Goal: Complete application form

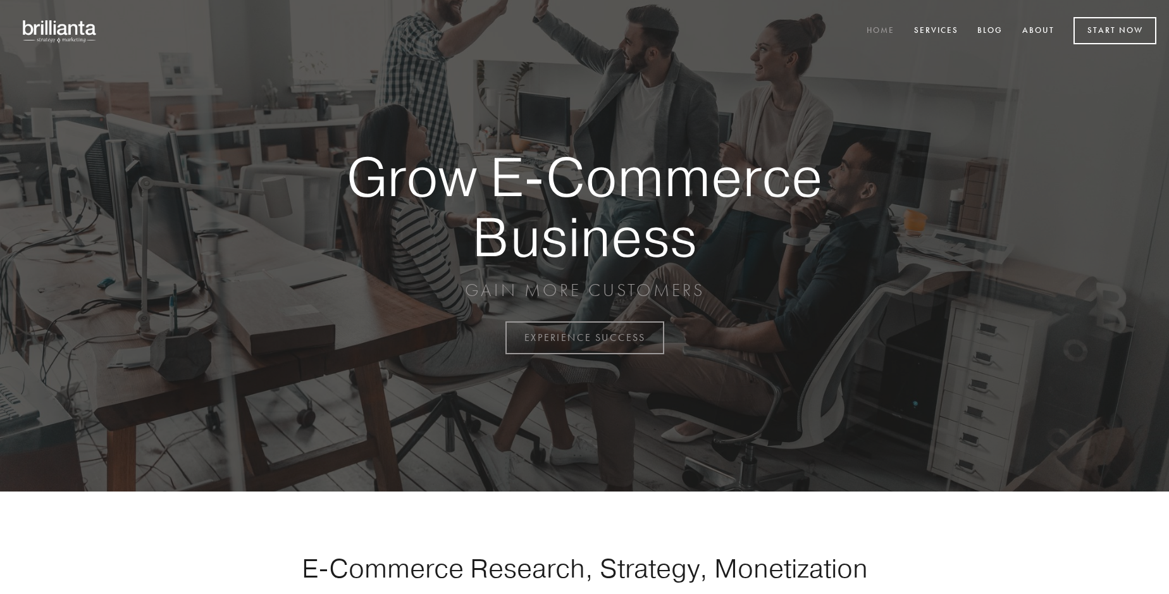
scroll to position [3315, 0]
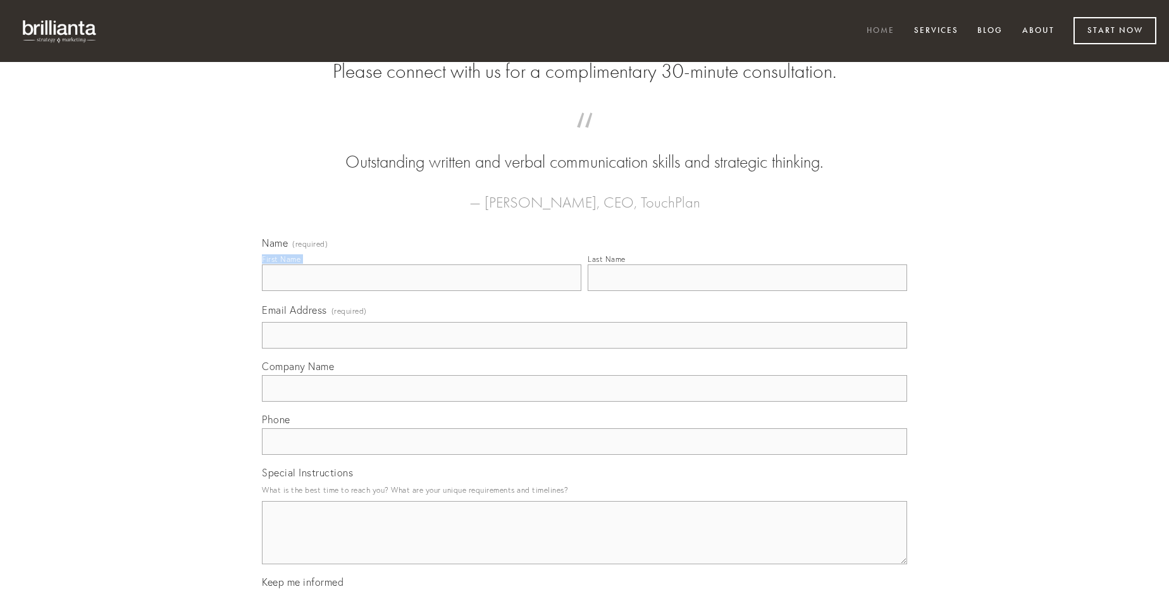
type input "[PERSON_NAME]"
click at [747, 291] on input "Last Name" at bounding box center [746, 277] width 319 height 27
type input "[PERSON_NAME]"
click at [584, 348] on input "Email Address (required)" at bounding box center [584, 335] width 645 height 27
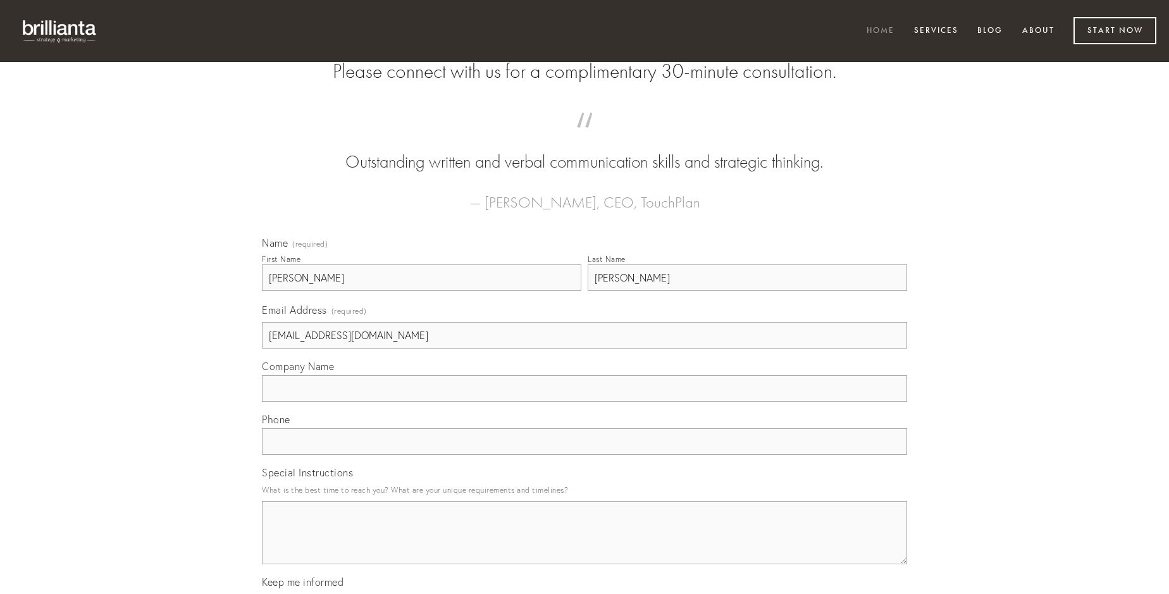
type input "[EMAIL_ADDRESS][DOMAIN_NAME]"
click at [584, 402] on input "Company Name" at bounding box center [584, 388] width 645 height 27
type input "benevolentia"
click at [584, 455] on input "text" at bounding box center [584, 441] width 645 height 27
click at [584, 544] on textarea "Special Instructions" at bounding box center [584, 532] width 645 height 63
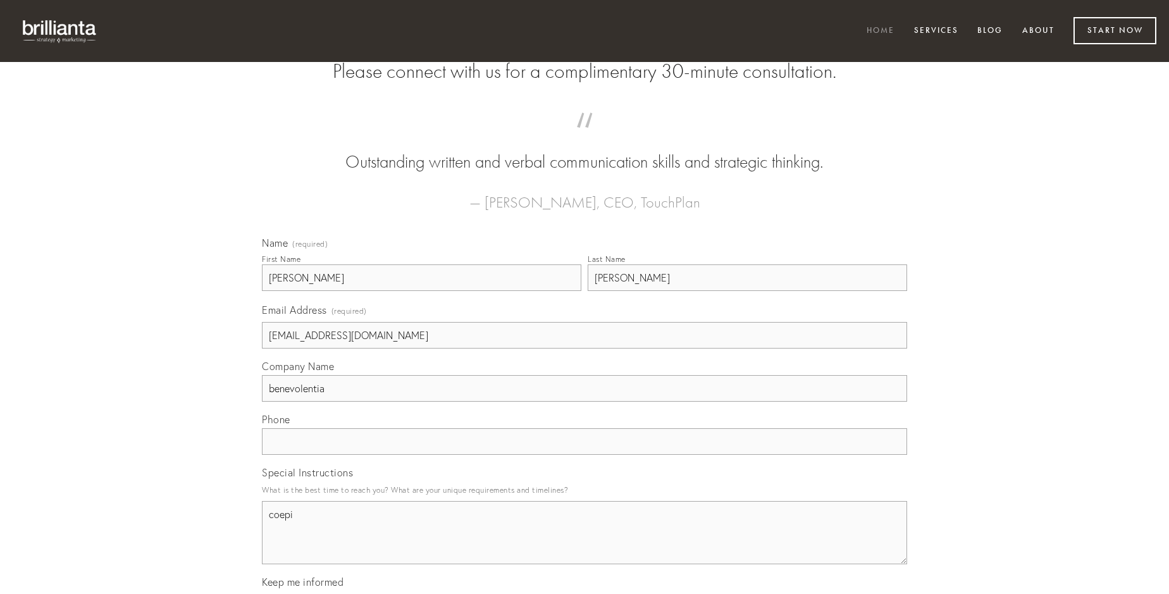
type textarea "coepi"
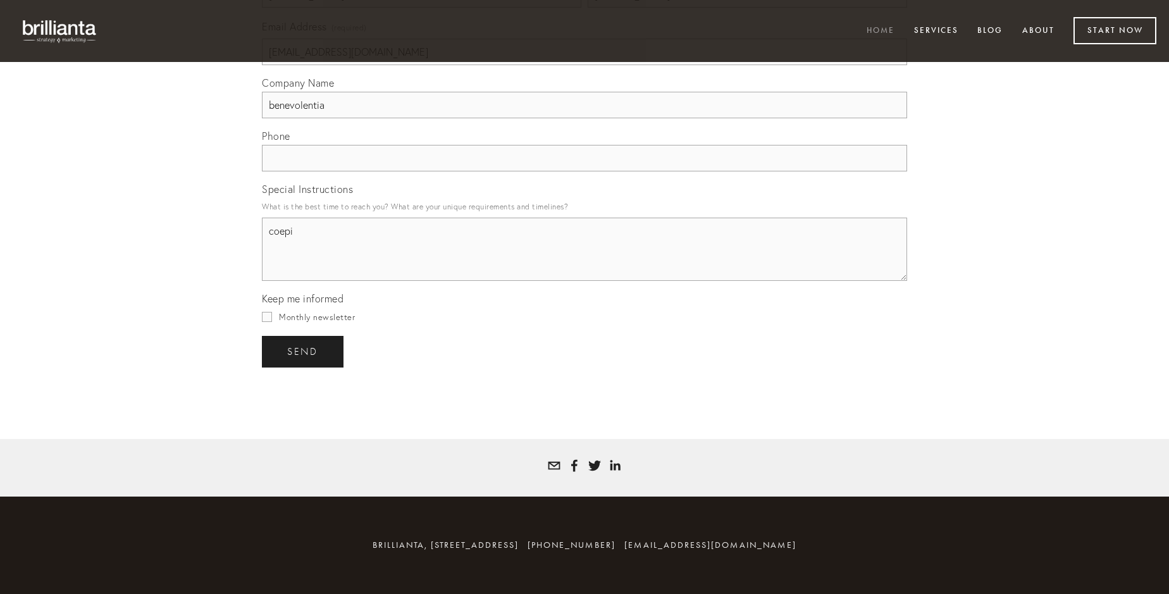
click at [304, 351] on span "send" at bounding box center [302, 351] width 31 height 11
